Goal: Find specific page/section: Find specific page/section

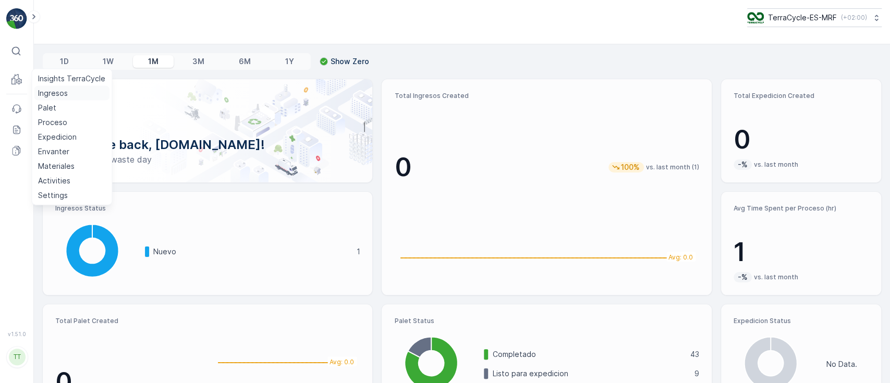
click at [40, 94] on p "Ingresos" at bounding box center [53, 93] width 30 height 10
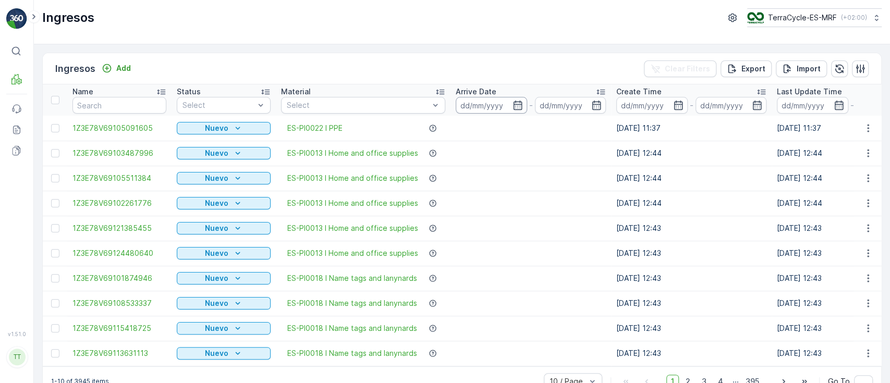
click at [483, 100] on input at bounding box center [491, 105] width 71 height 17
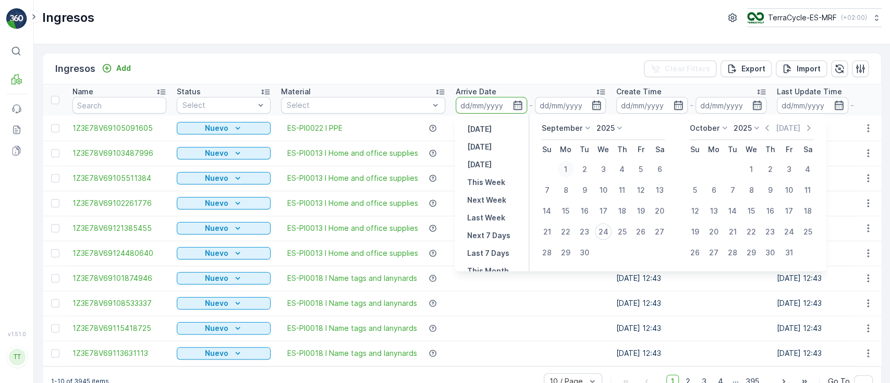
click at [563, 167] on div "1" at bounding box center [566, 169] width 17 height 17
type input "01.09.2025"
click at [606, 227] on div "24" at bounding box center [603, 232] width 17 height 17
type input "24.09.2025"
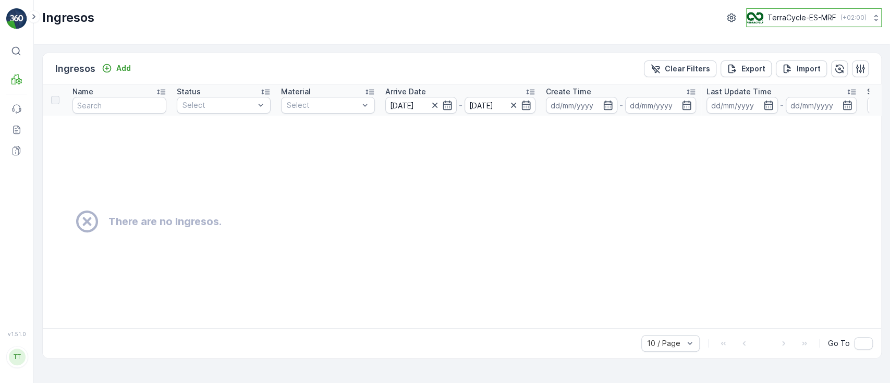
click at [776, 16] on p "TerraCycle-ES-MRF" at bounding box center [802, 18] width 69 height 10
type input "ie"
click at [773, 63] on span "TerraCycle-IE" at bounding box center [812, 64] width 116 height 10
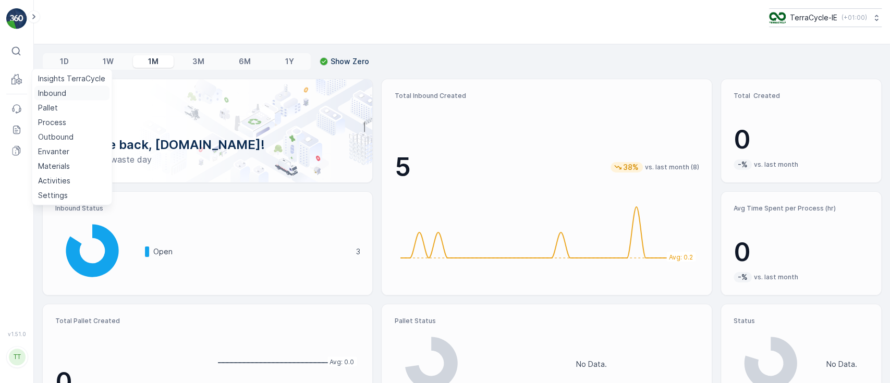
click at [44, 90] on p "Inbound" at bounding box center [52, 93] width 28 height 10
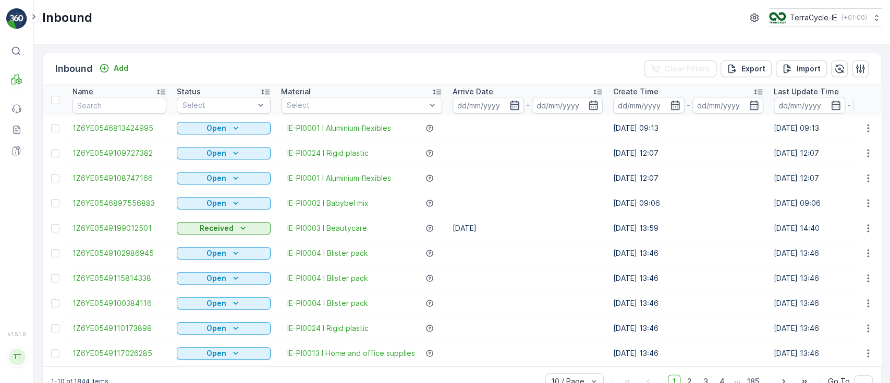
click at [514, 100] on icon "button" at bounding box center [515, 105] width 10 height 10
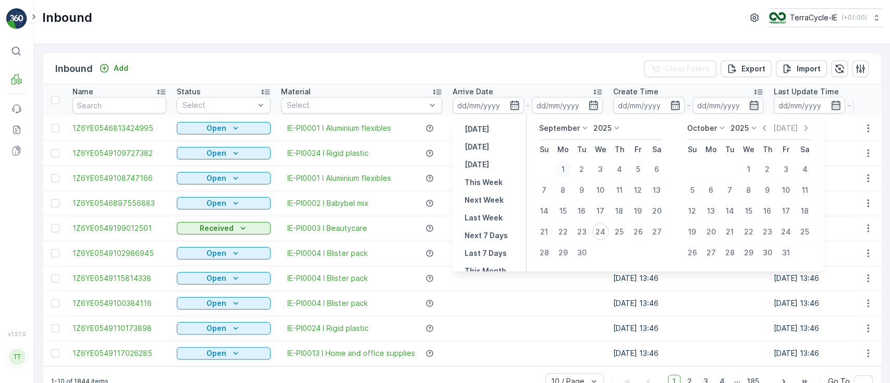
click at [565, 167] on div "1" at bounding box center [563, 169] width 17 height 17
type input "[DATE]"
click at [596, 230] on div "24" at bounding box center [601, 232] width 17 height 17
type input "24.09.2025"
click at [570, 166] on div "1" at bounding box center [563, 169] width 17 height 17
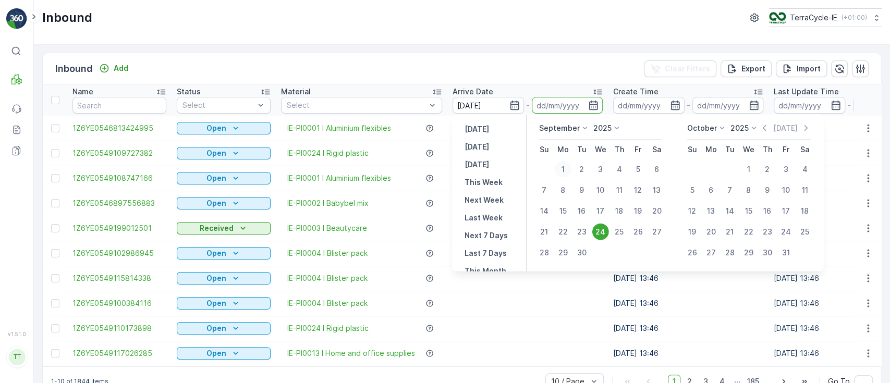
type input "01.09.2025"
click at [599, 227] on div "24" at bounding box center [601, 232] width 17 height 17
type input "24.09.2025"
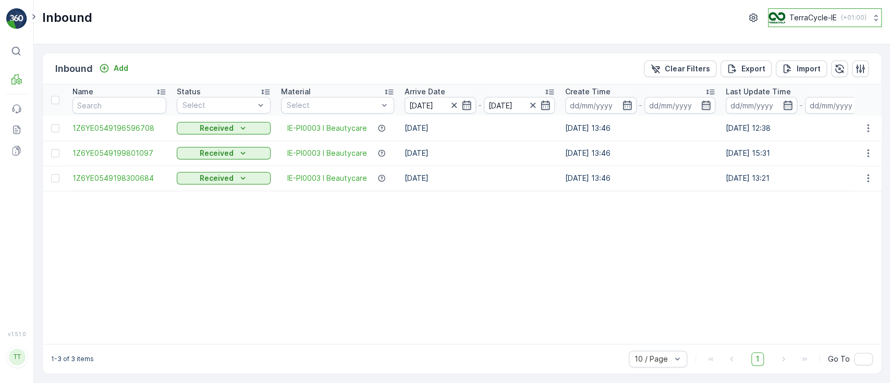
click at [808, 18] on p "TerraCycle-IE" at bounding box center [813, 18] width 47 height 10
type input "nl"
click at [801, 62] on span "TerraCycle-NL-MRF" at bounding box center [830, 64] width 108 height 10
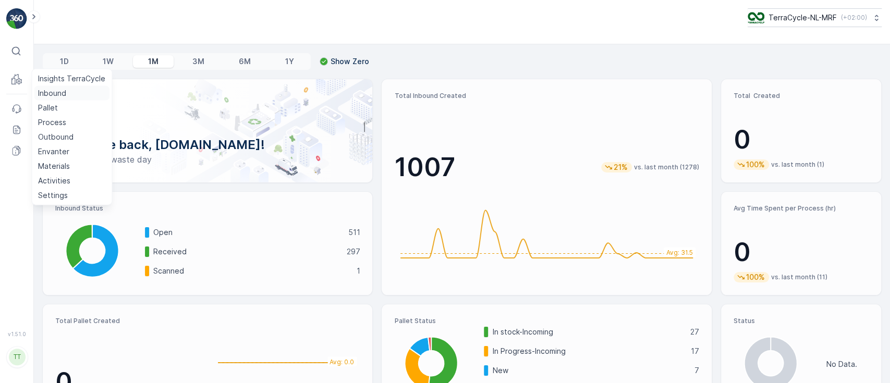
click at [50, 89] on p "Inbound" at bounding box center [52, 93] width 28 height 10
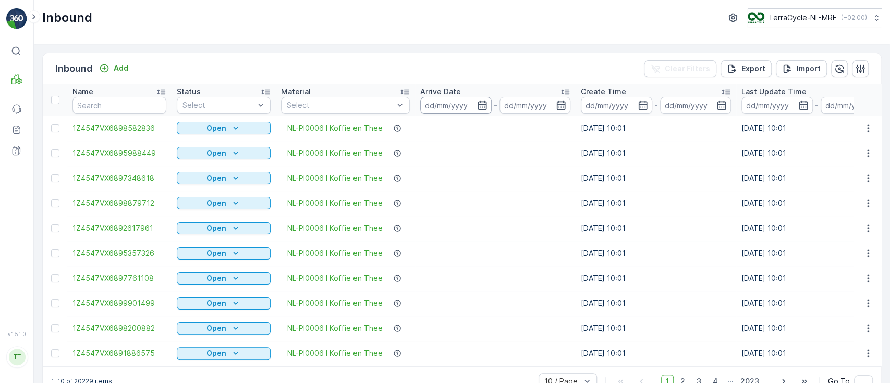
click at [448, 100] on input at bounding box center [455, 105] width 71 height 17
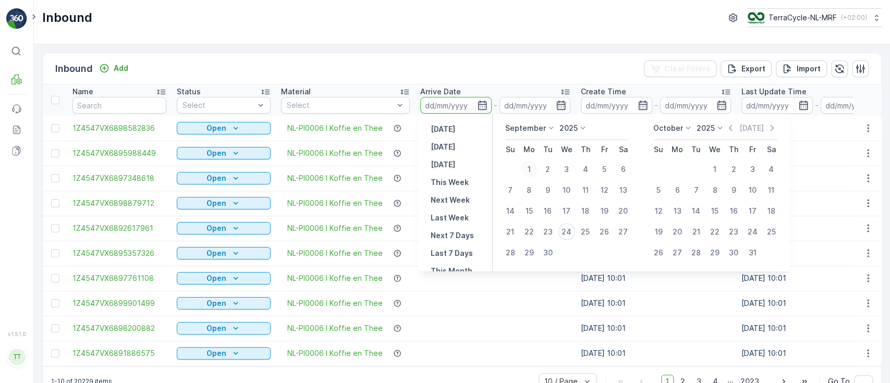
click at [527, 167] on div "1" at bounding box center [529, 169] width 17 height 17
type input "01.09.2025"
click at [563, 233] on div "24" at bounding box center [567, 232] width 17 height 17
type input "24.09.2025"
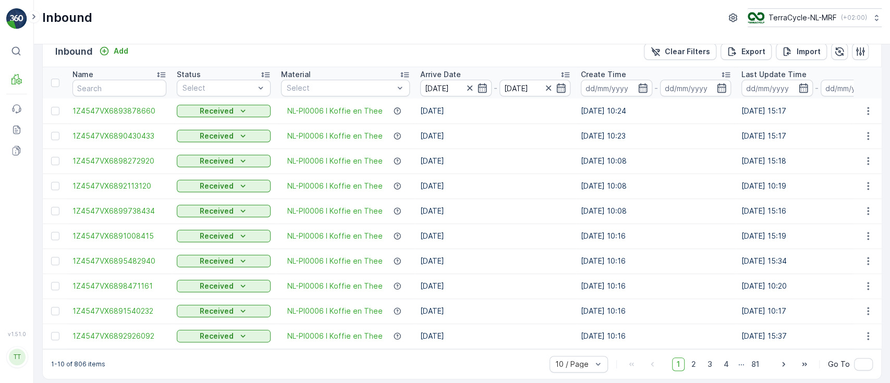
scroll to position [26, 0]
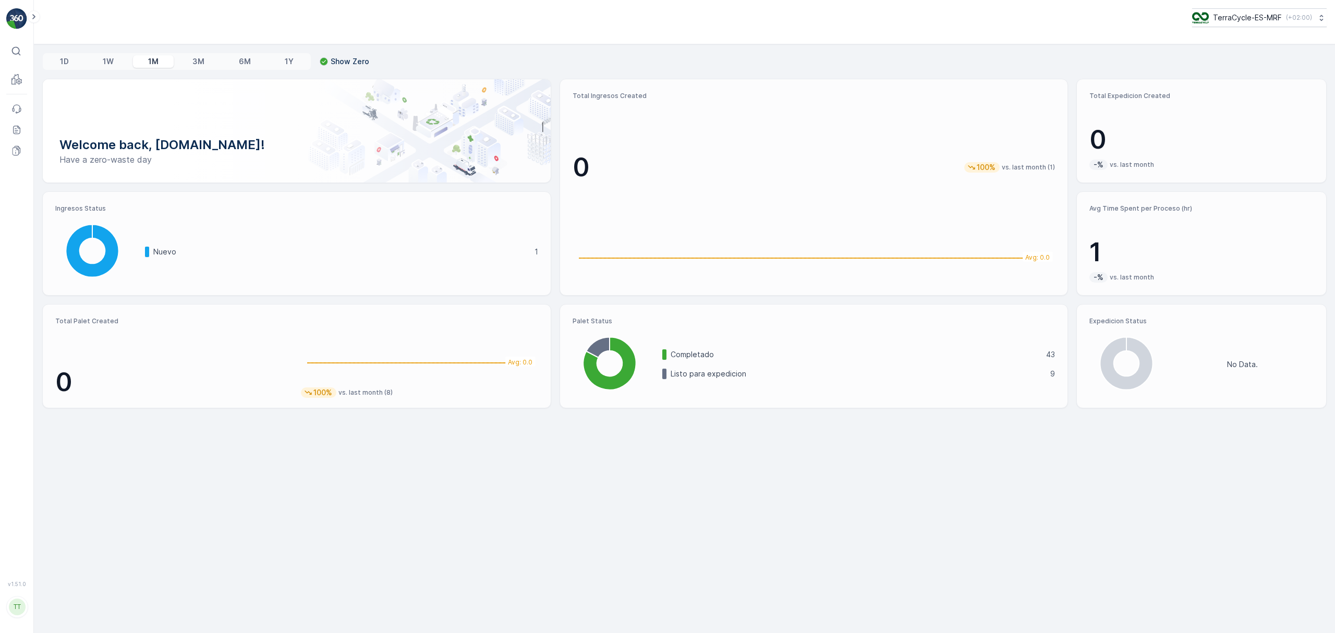
click at [1218, 15] on p "TerraCycle-ES-MRF" at bounding box center [1247, 18] width 69 height 10
type input "fr02"
click at [1235, 64] on span "TerraCycle- FR02 -MRF" at bounding box center [1257, 64] width 116 height 10
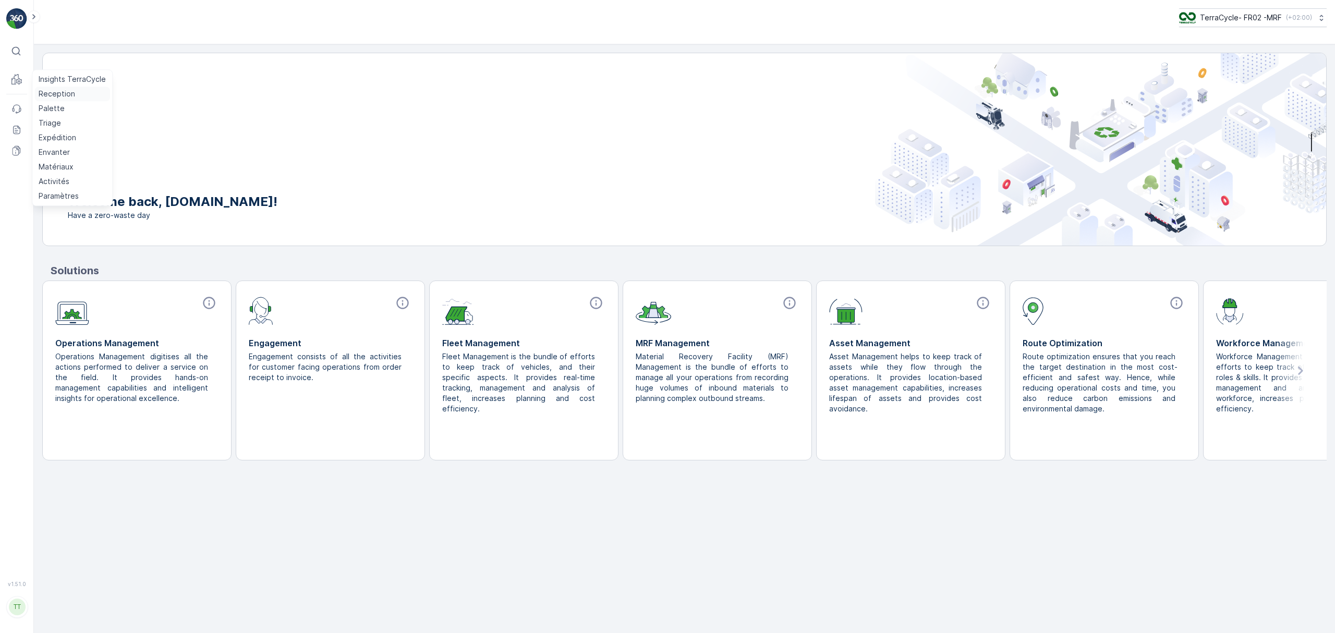
click at [47, 94] on p "Reception" at bounding box center [57, 94] width 37 height 10
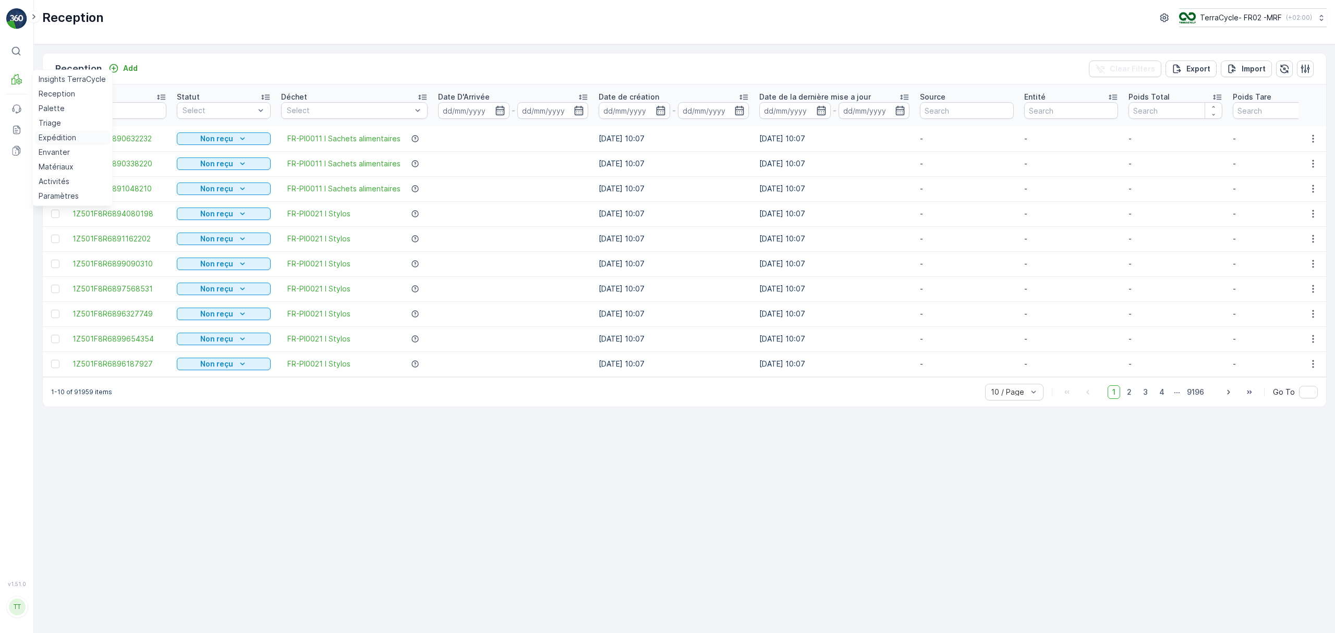
click at [51, 134] on p "Expédition" at bounding box center [58, 137] width 38 height 10
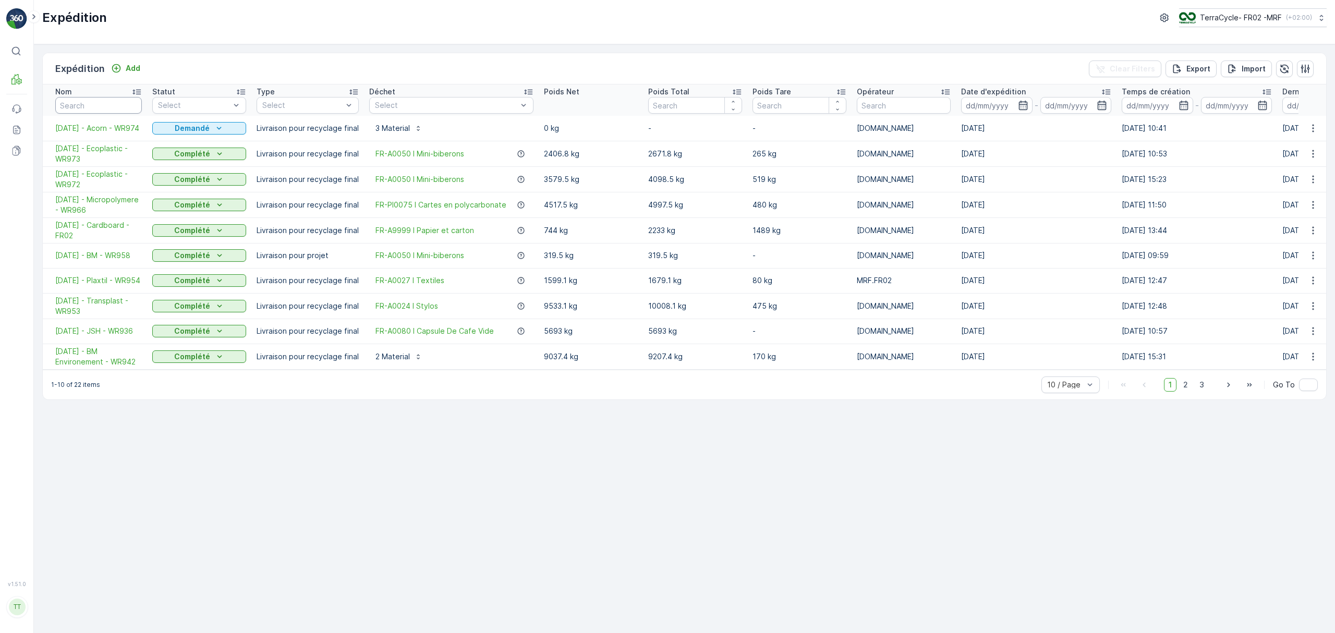
click at [119, 109] on input "text" at bounding box center [98, 105] width 87 height 17
type input "893"
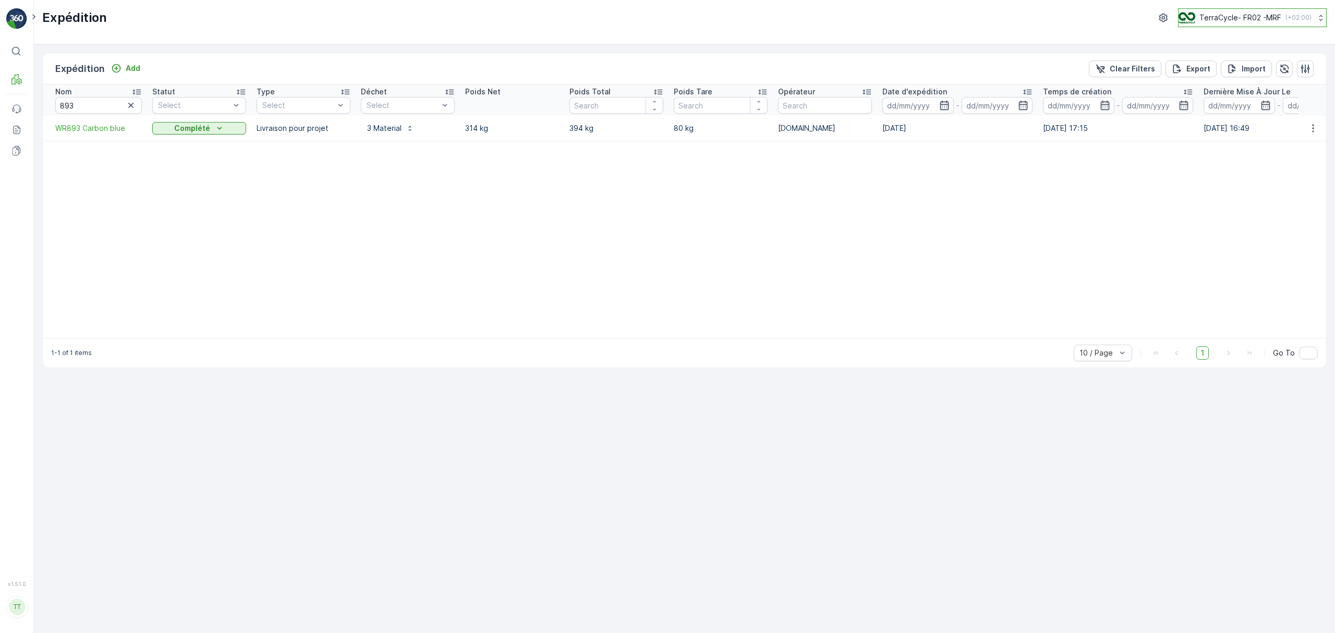
click at [1219, 9] on button "TerraCycle- FR02 -MRF ( +02:00 )" at bounding box center [1252, 17] width 149 height 19
type input "es"
click at [1213, 71] on span "Europe/Madrid (+02:00)" at bounding box center [1244, 73] width 116 height 8
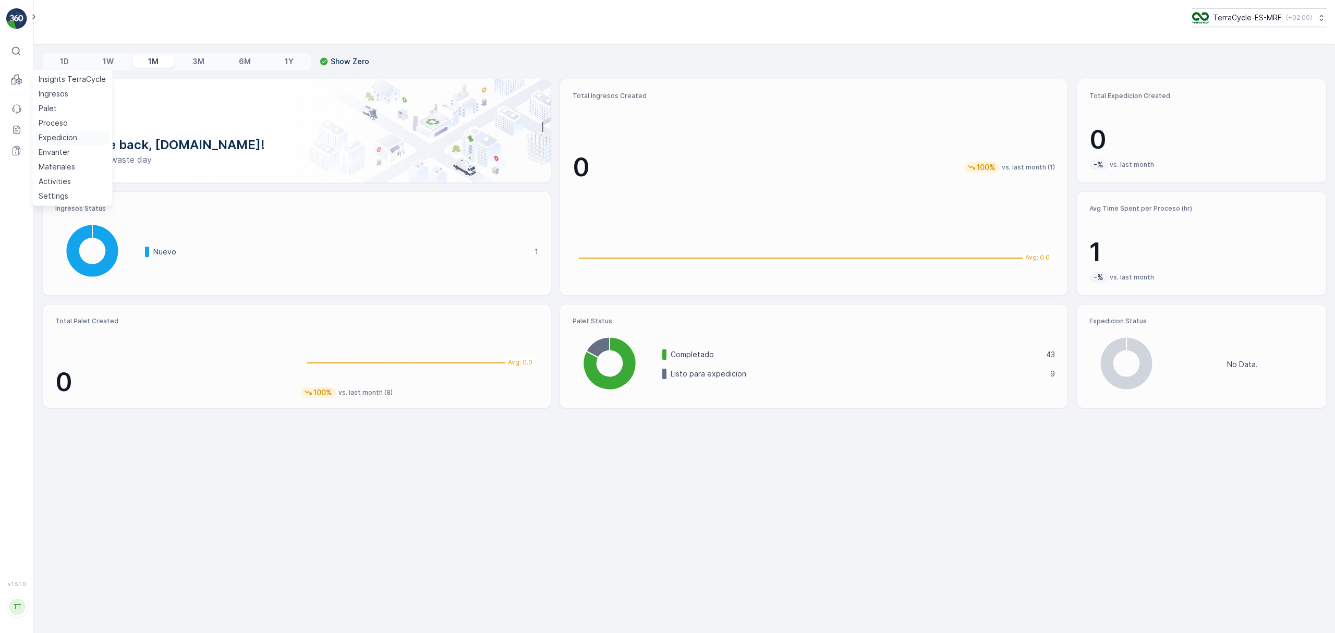
click at [55, 134] on p "Expedicion" at bounding box center [58, 137] width 39 height 10
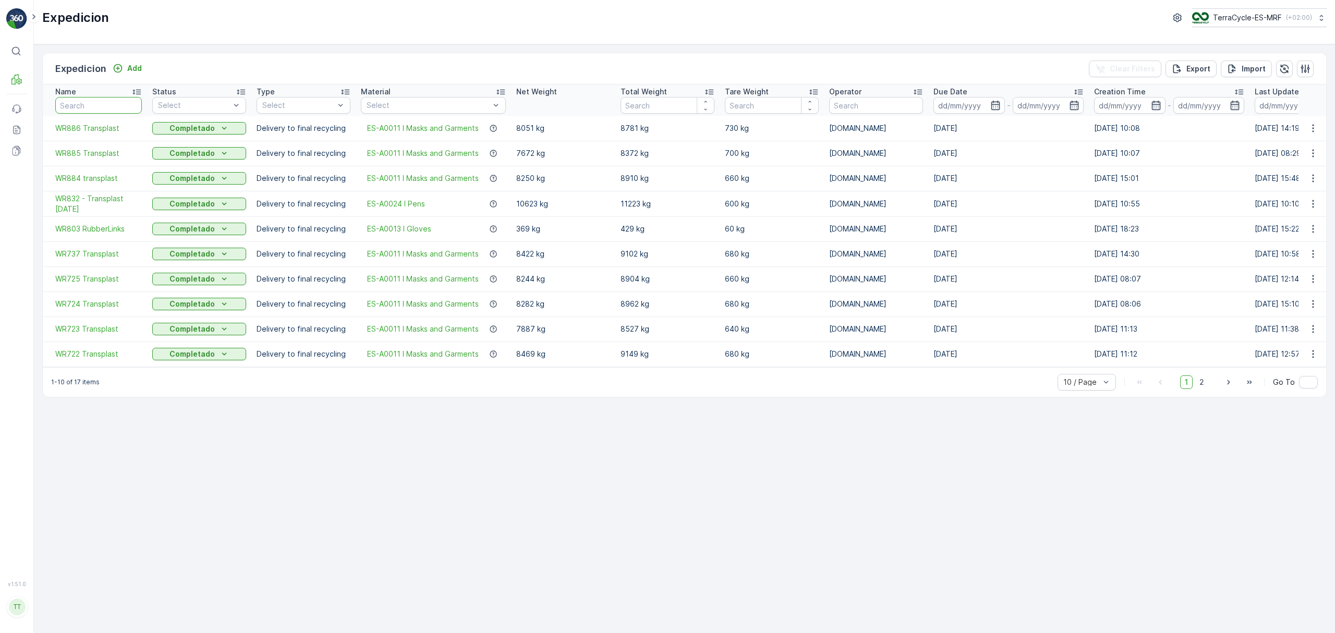
click at [116, 107] on input "text" at bounding box center [98, 105] width 87 height 17
paste input "WR803 RubberLinks"
type input "WR803 RubberLinks"
